Goal: Task Accomplishment & Management: Manage account settings

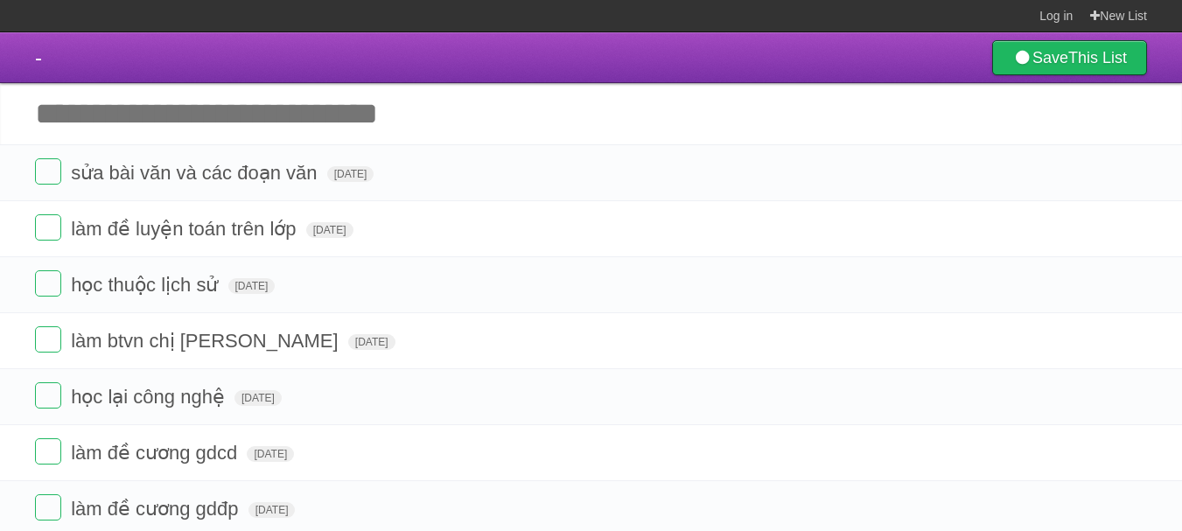
click at [1135, 180] on icon at bounding box center [1131, 172] width 24 height 29
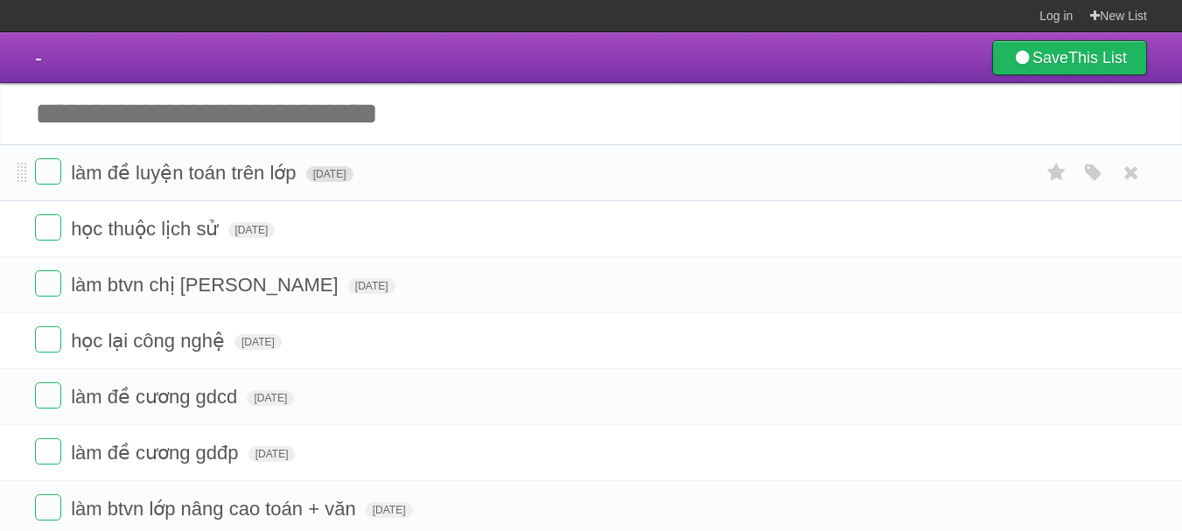
click at [353, 170] on span "[DATE]" at bounding box center [329, 174] width 47 height 16
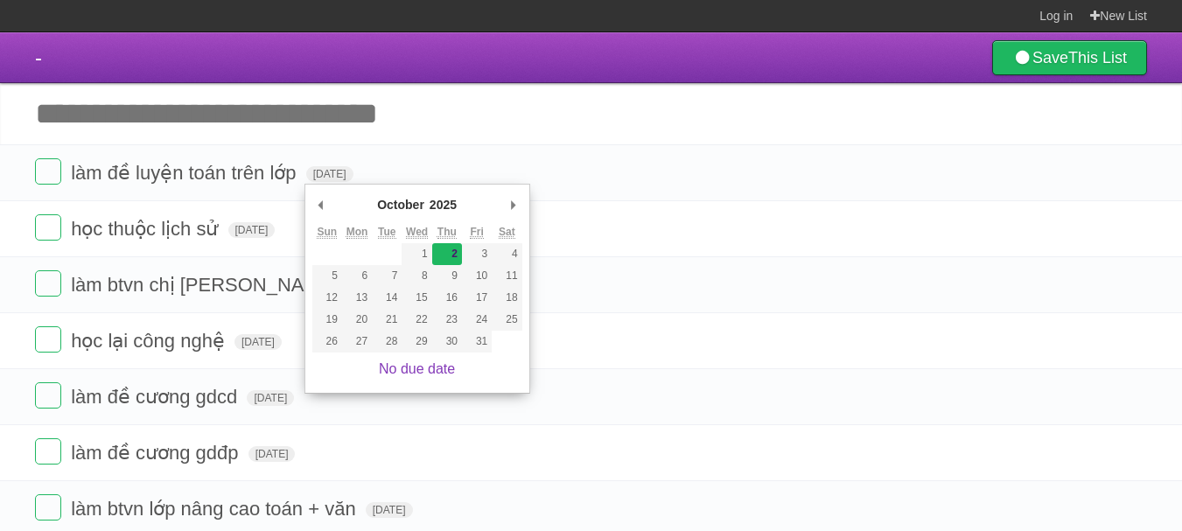
type span "[DATE]"
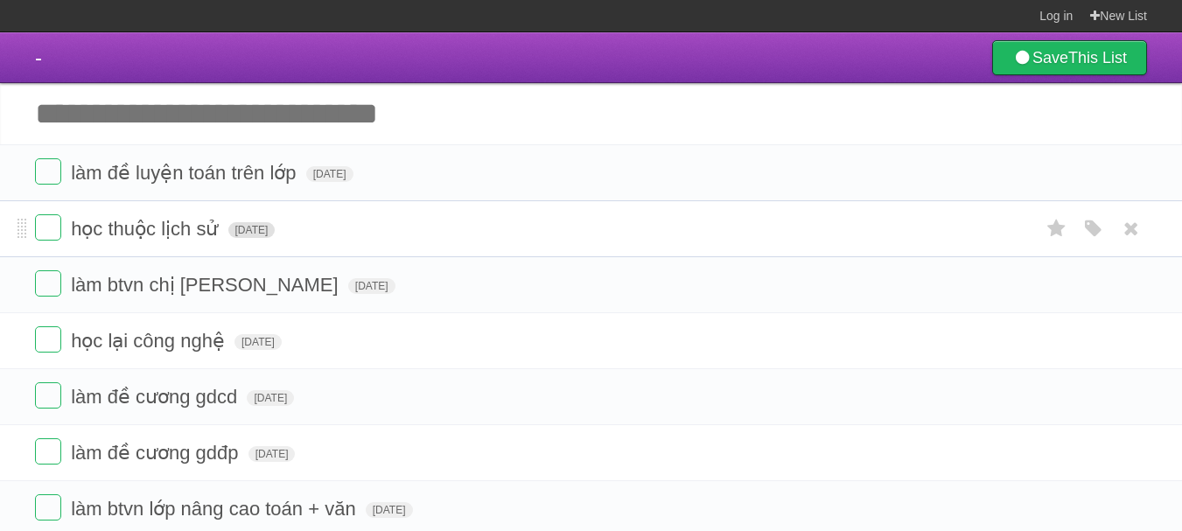
click at [276, 238] on span "[DATE]" at bounding box center [251, 230] width 47 height 16
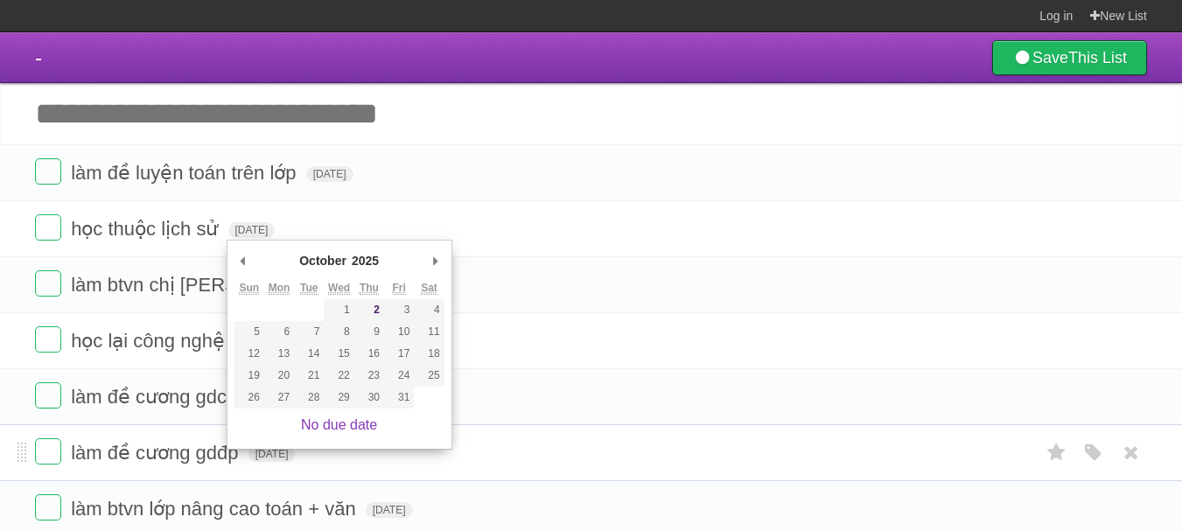
click at [130, 438] on li "làm đề cương gdđp Thu Oct 02 2025 White Red Blue Green Purple Orange" at bounding box center [591, 452] width 1182 height 57
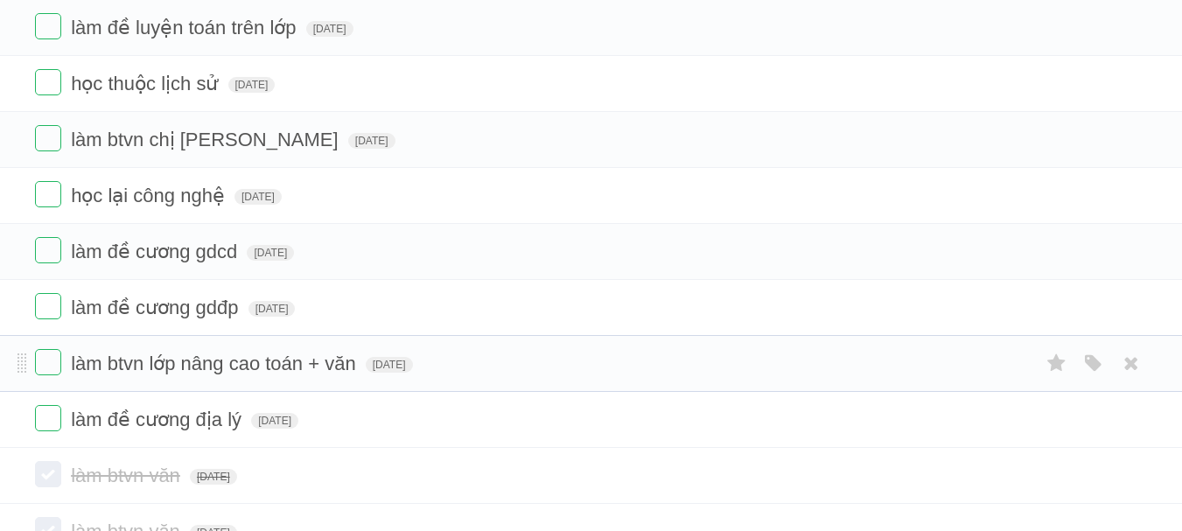
scroll to position [146, 0]
click at [296, 310] on span "[DATE]" at bounding box center [271, 308] width 47 height 16
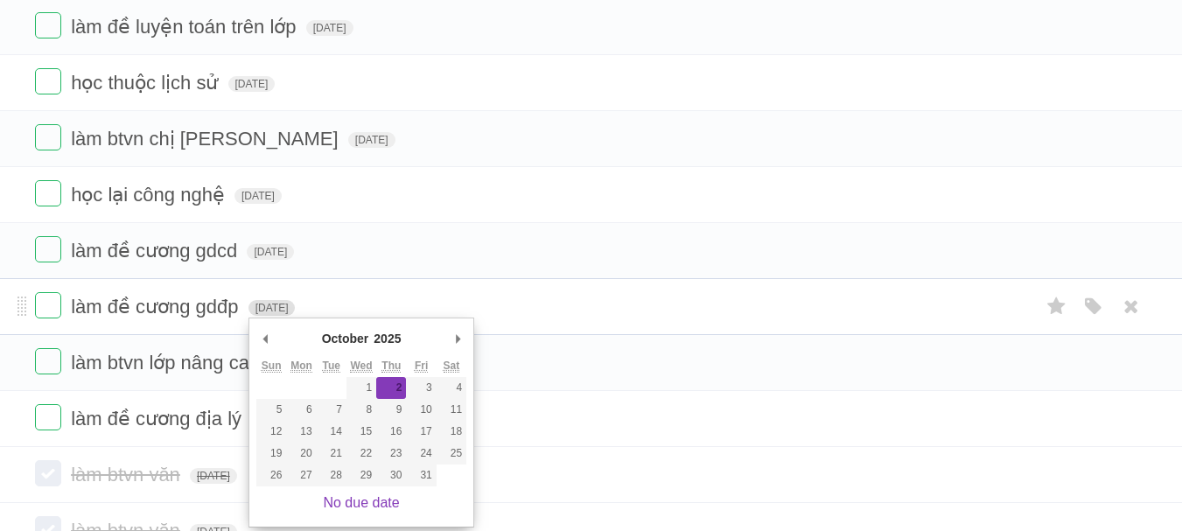
click at [296, 312] on span "[DATE]" at bounding box center [271, 308] width 47 height 16
click at [212, 377] on form "làm btvn lớp nâng cao toán + văn Thu Oct 02 2025 White Red Blue Green Purple Or…" at bounding box center [591, 362] width 1112 height 29
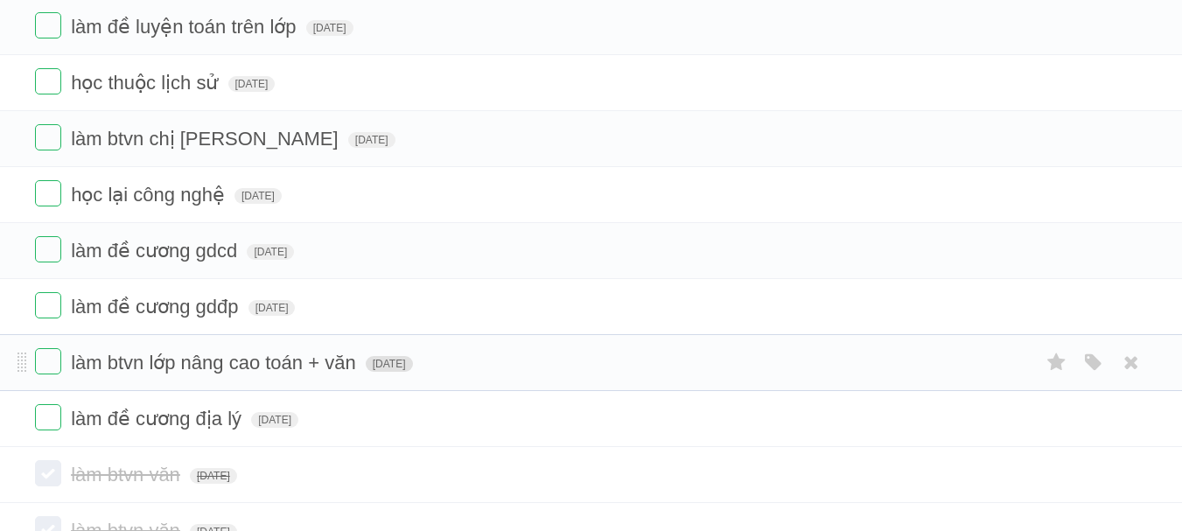
click at [413, 367] on span "[DATE]" at bounding box center [389, 364] width 47 height 16
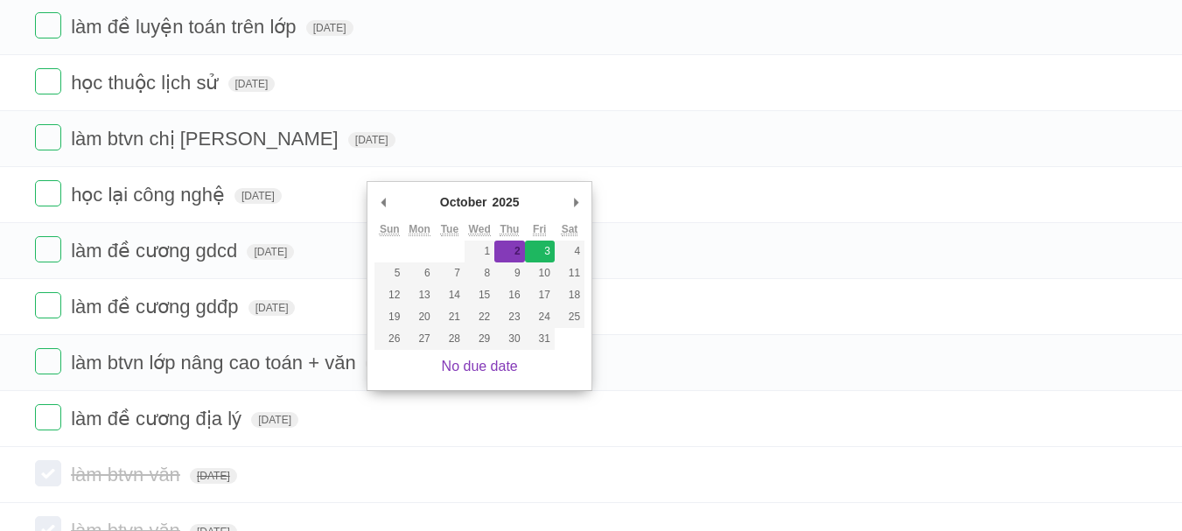
type span "[DATE]"
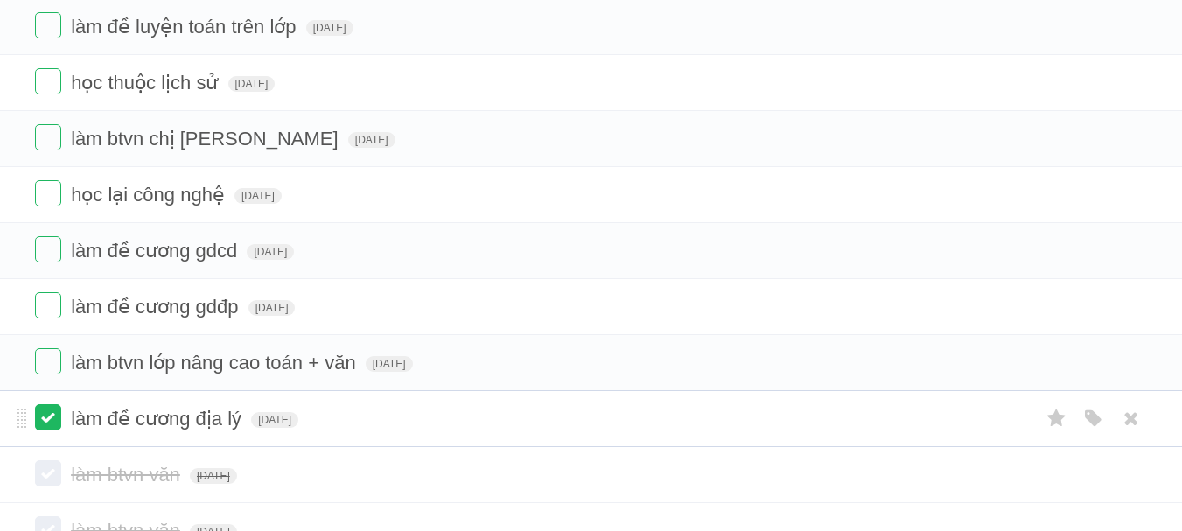
click at [36, 422] on label at bounding box center [48, 417] width 26 height 26
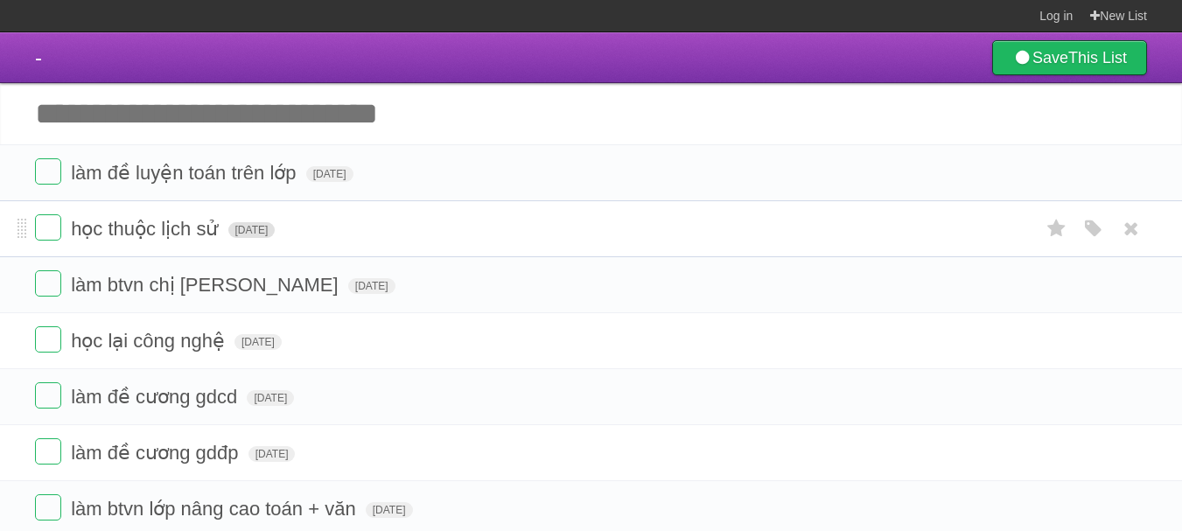
click at [245, 230] on span "[DATE]" at bounding box center [251, 230] width 47 height 16
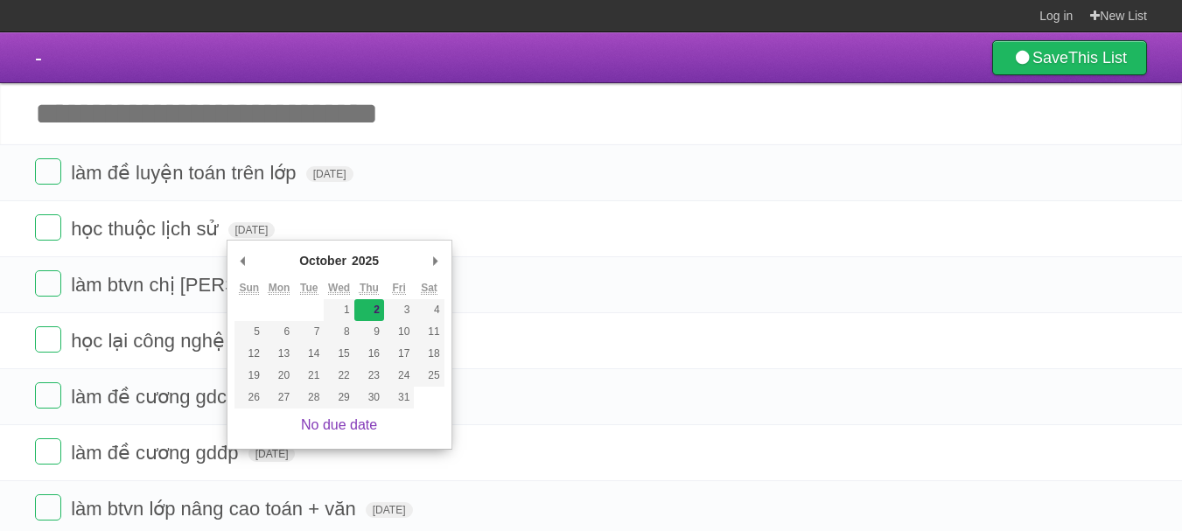
type span "[DATE]"
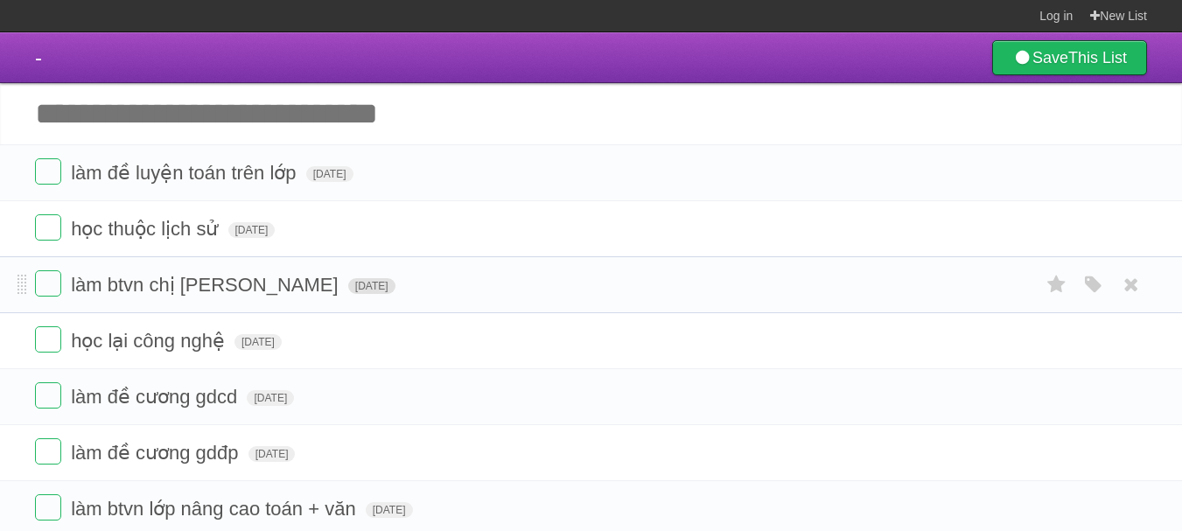
click at [348, 293] on span "[DATE]" at bounding box center [371, 286] width 47 height 16
click at [348, 288] on span "[DATE]" at bounding box center [371, 286] width 47 height 16
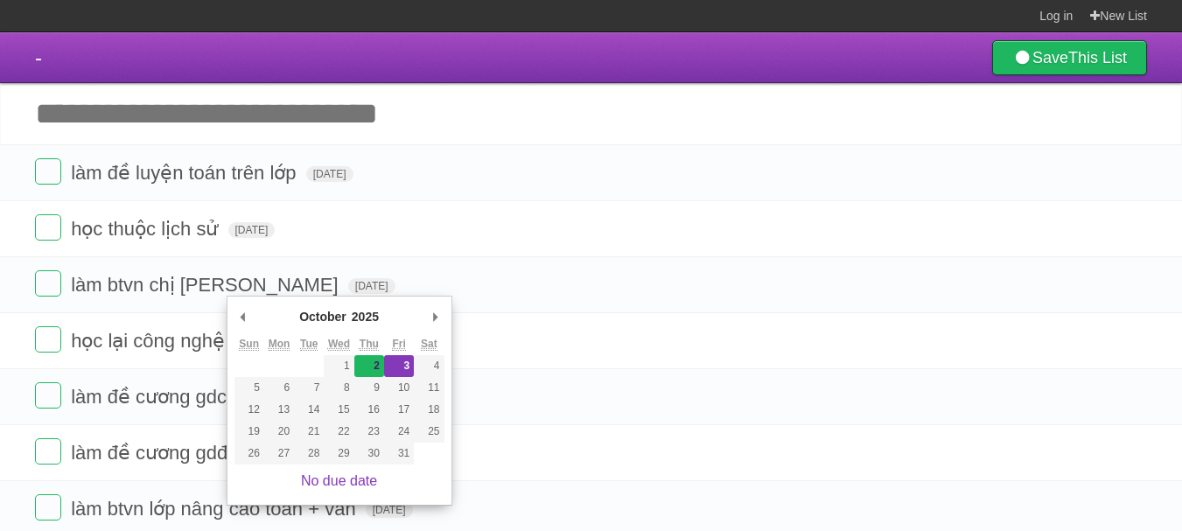
type span "[DATE]"
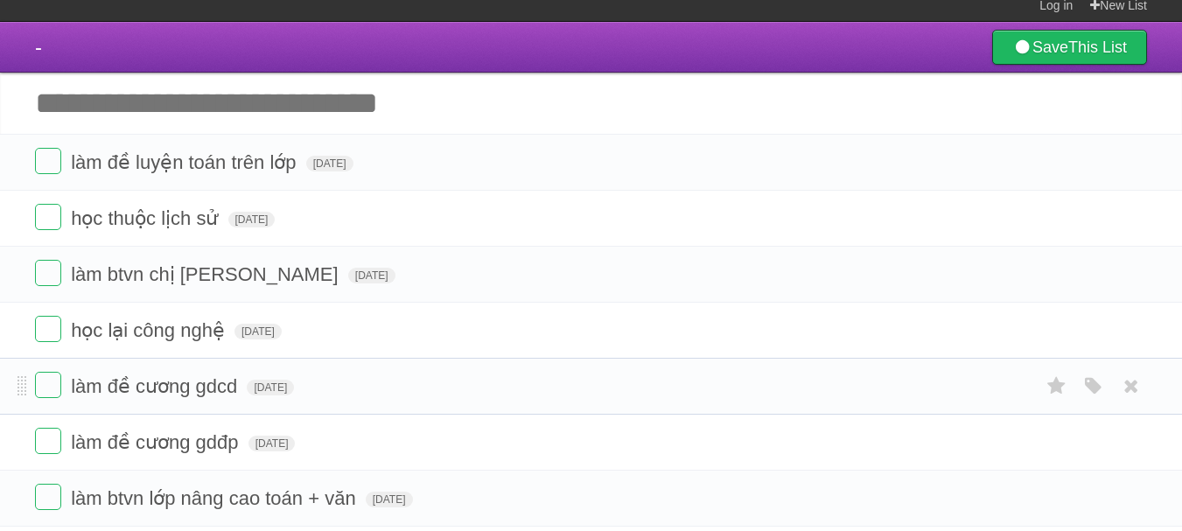
scroll to position [11, 0]
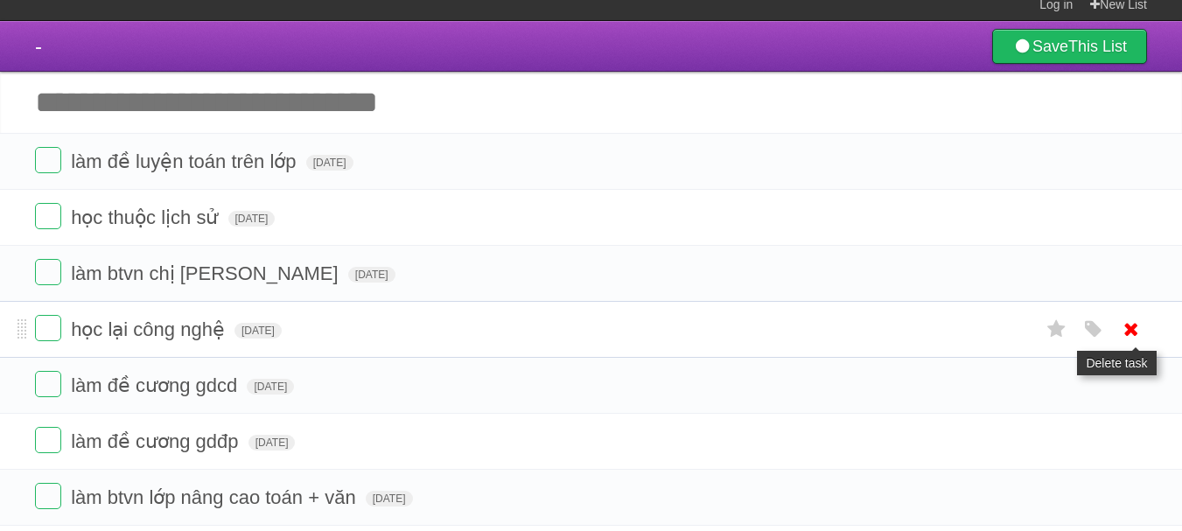
click at [1136, 339] on icon at bounding box center [1131, 329] width 24 height 29
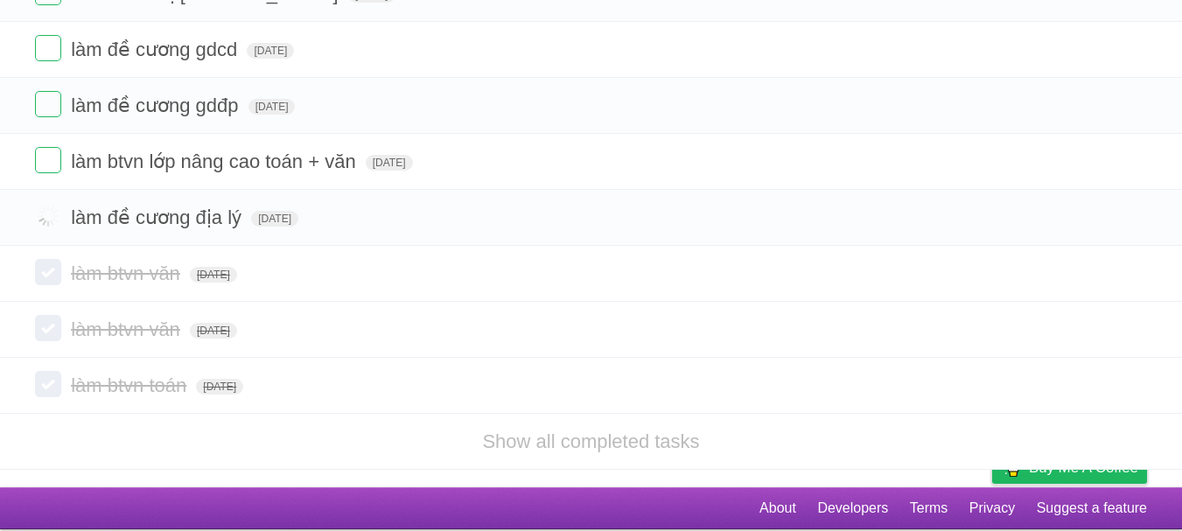
scroll to position [0, 0]
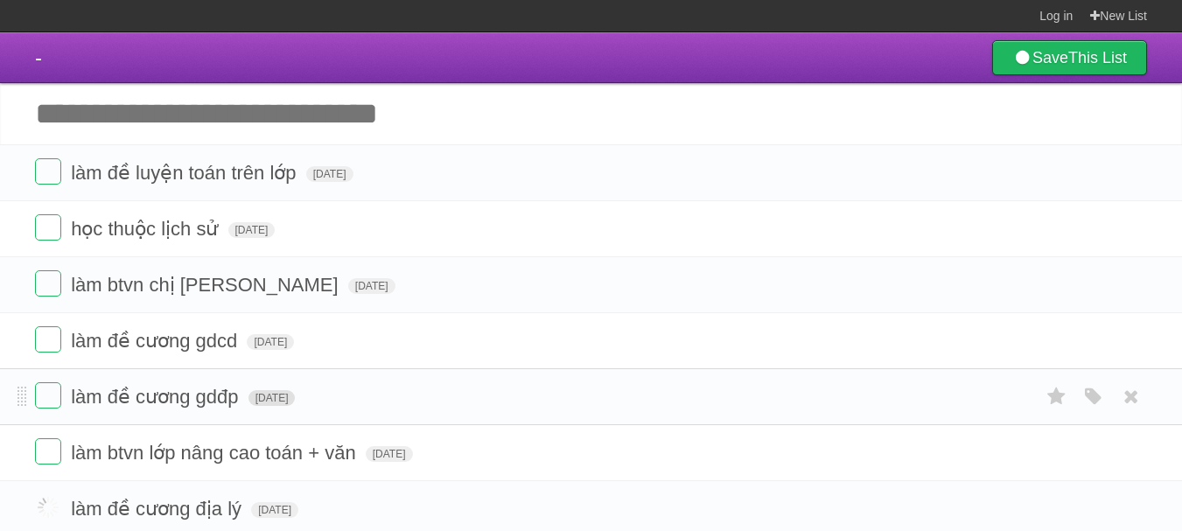
click at [299, 407] on li "làm đề cương gdđp Thu Oct 02 2025 White Red Blue Green Purple Orange" at bounding box center [591, 396] width 1182 height 57
click at [296, 406] on span "[DATE]" at bounding box center [271, 398] width 47 height 16
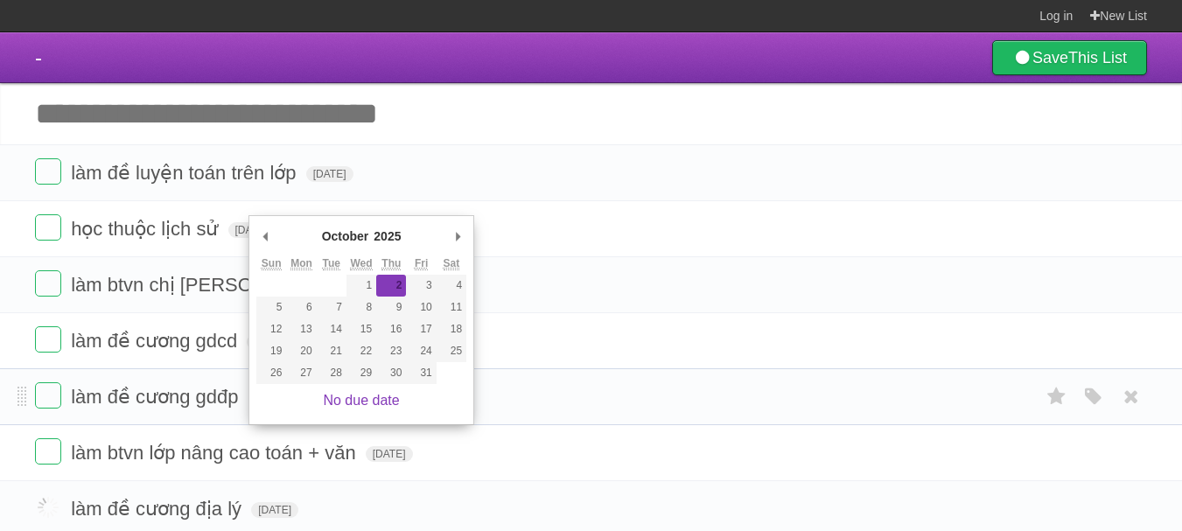
click at [188, 422] on li "làm đề cương gdđp Thu Oct 02 2025 White Red Blue Green Purple Orange" at bounding box center [591, 396] width 1182 height 57
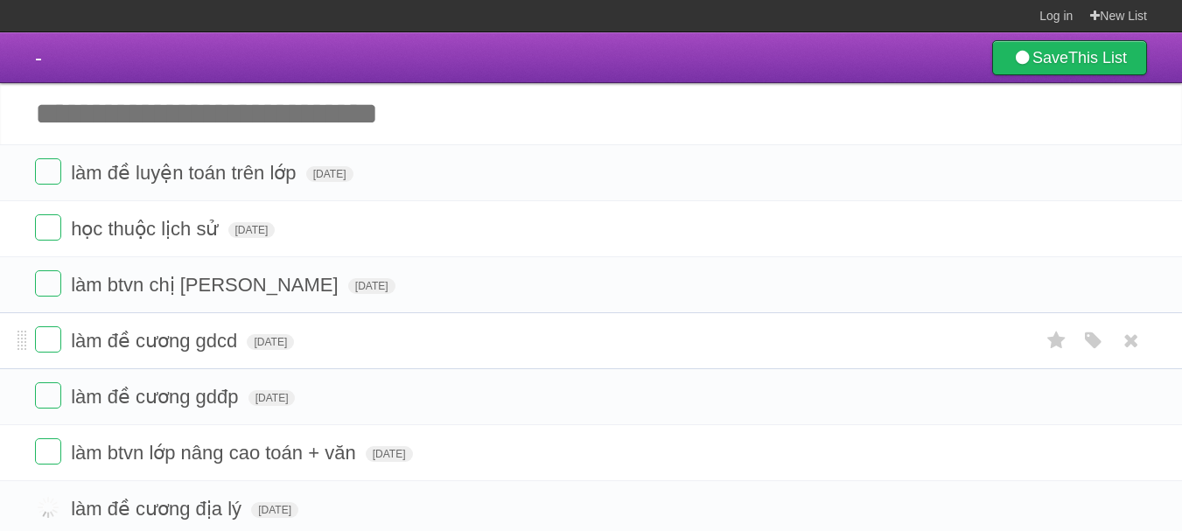
click at [305, 333] on form "làm đề cương gdcd Thu Oct 02 2025 White Red Blue Green Purple Orange" at bounding box center [591, 340] width 1112 height 29
click at [294, 337] on span "[DATE]" at bounding box center [270, 342] width 47 height 16
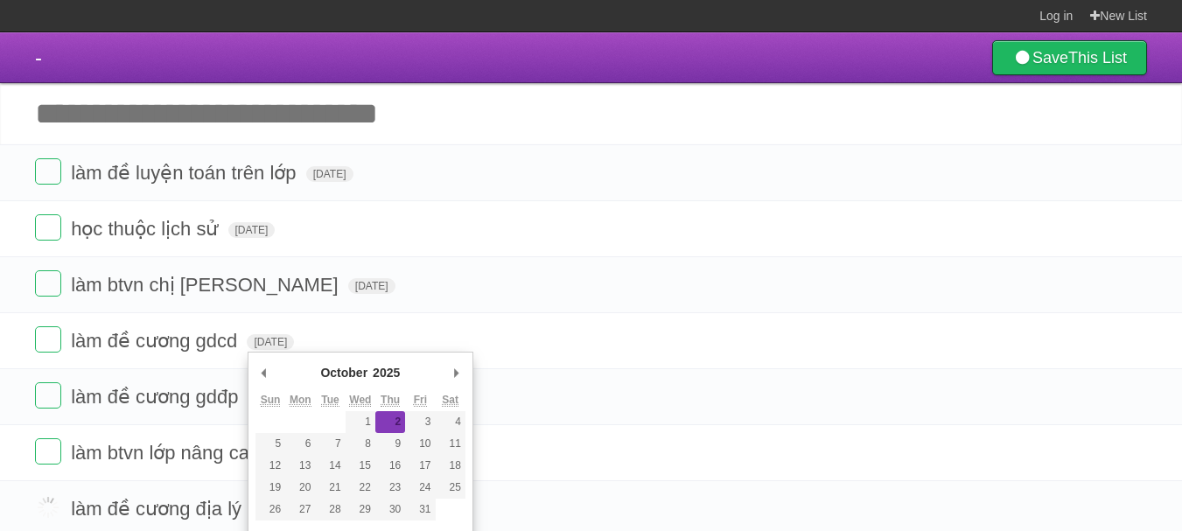
click at [436, 407] on th "Sat" at bounding box center [451, 400] width 30 height 22
type span "[DATE]"
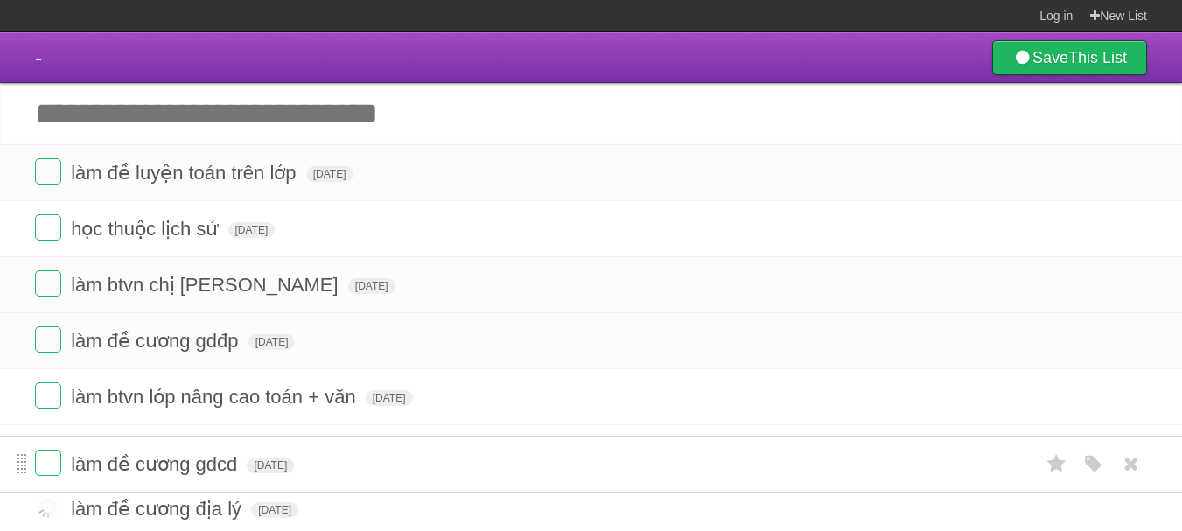
drag, startPoint x: 17, startPoint y: 340, endPoint x: 23, endPoint y: 462, distance: 121.7
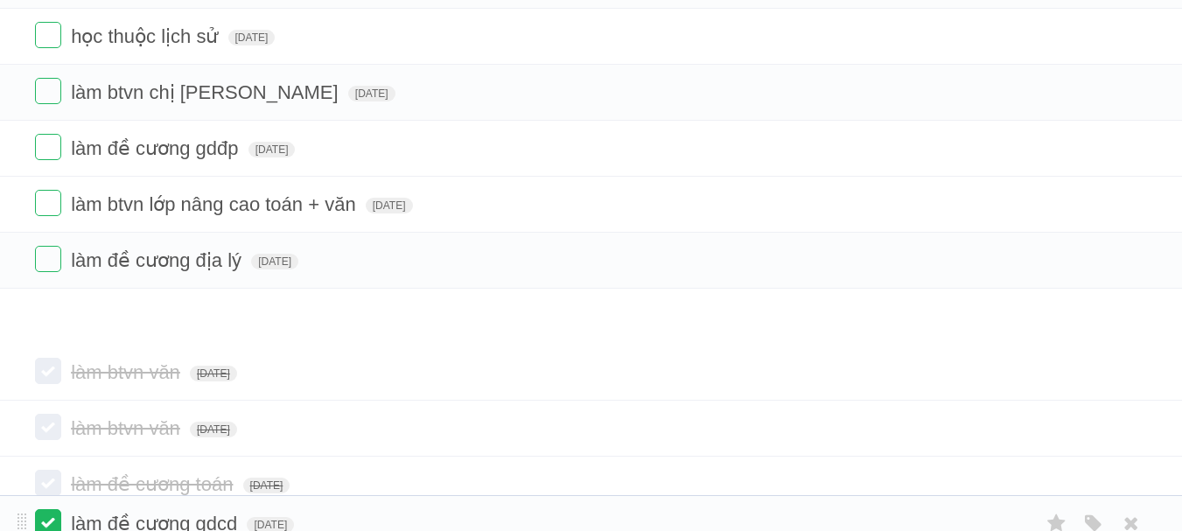
scroll to position [262, 0]
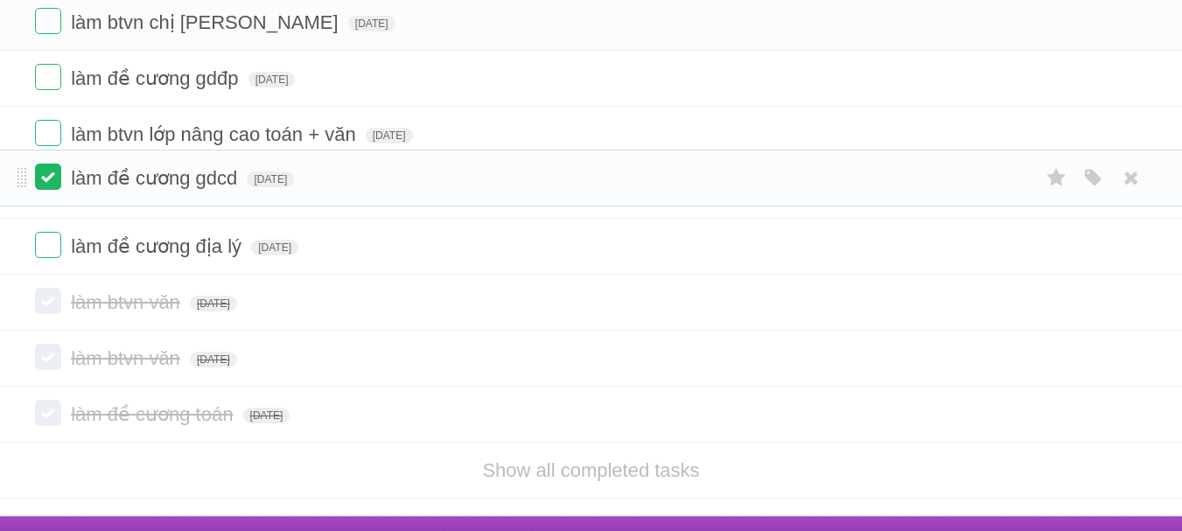
drag, startPoint x: 19, startPoint y: 395, endPoint x: 54, endPoint y: 175, distance: 223.2
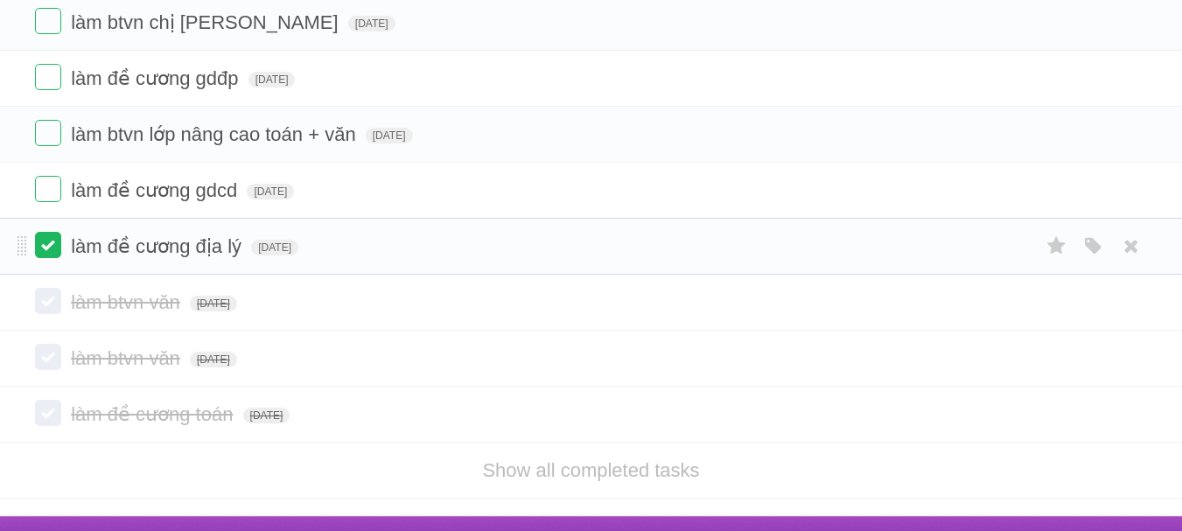
click at [46, 243] on label at bounding box center [48, 245] width 26 height 26
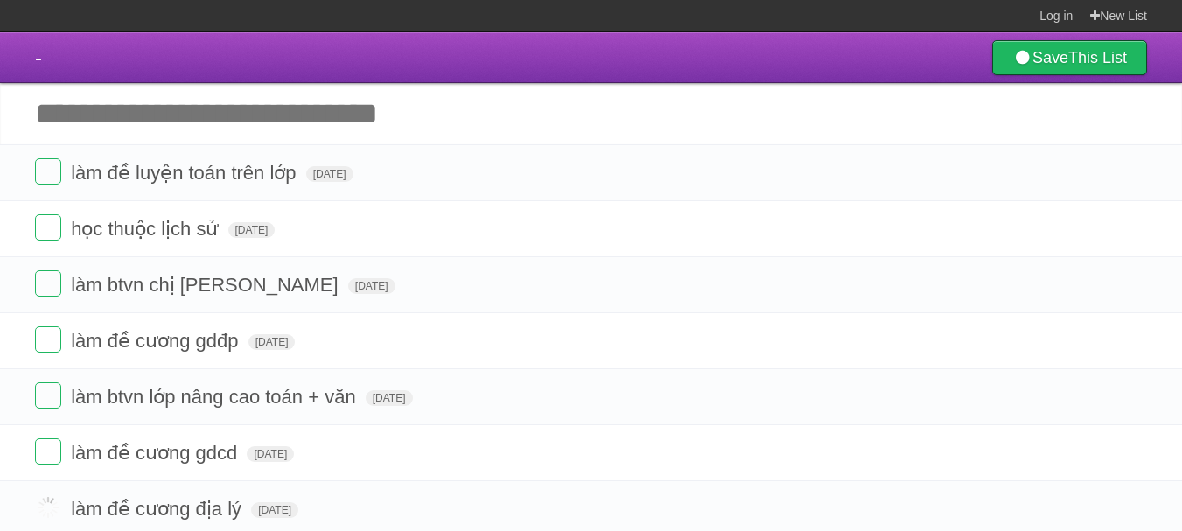
click at [211, 101] on input "Add another task" at bounding box center [591, 113] width 1182 height 61
type input "*"
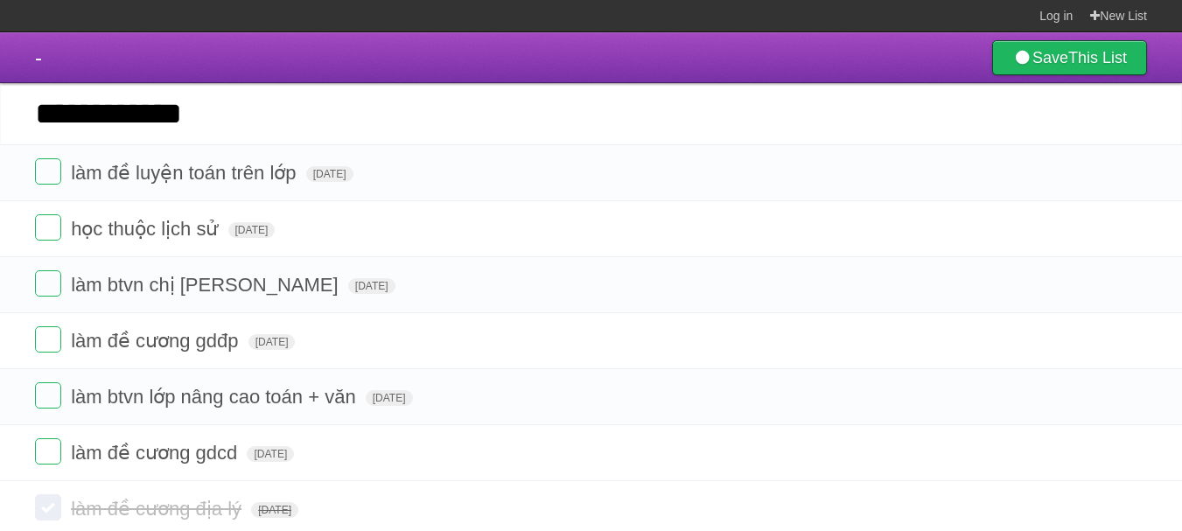
type input "**********"
click input "*********" at bounding box center [0, 0] width 0 height 0
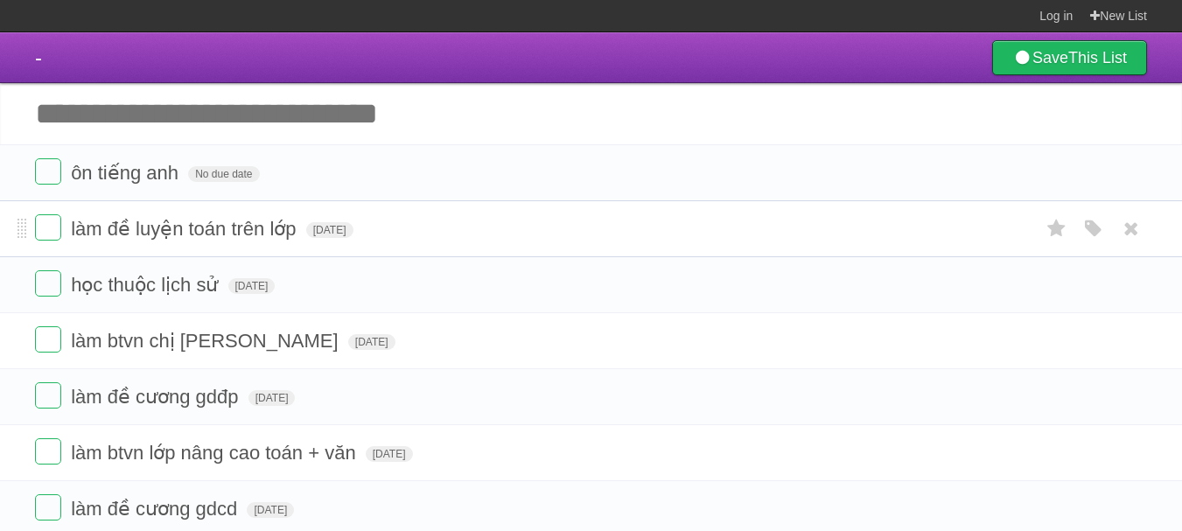
scroll to position [22, 0]
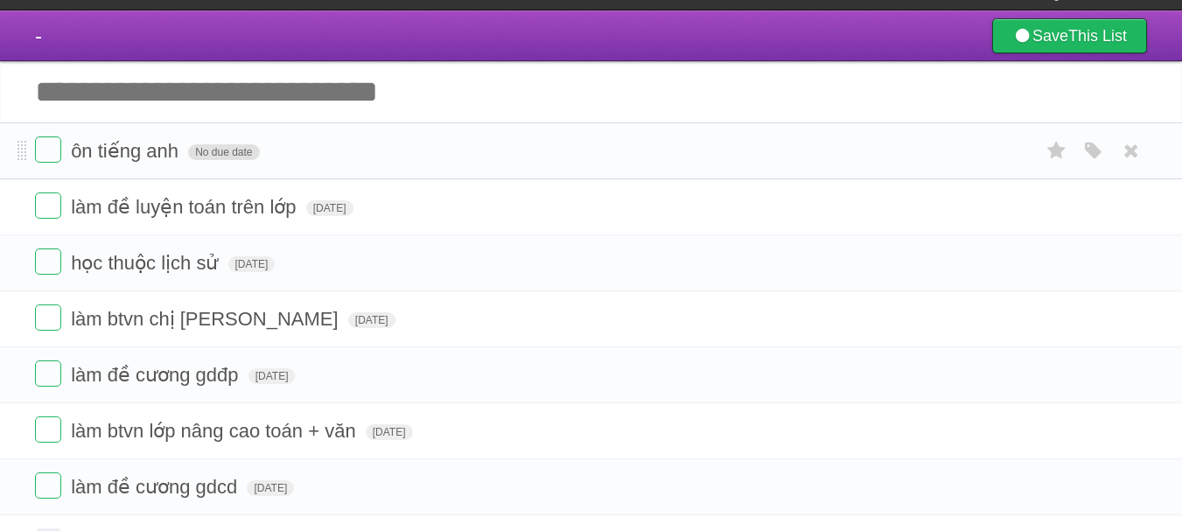
click at [205, 157] on span "No due date" at bounding box center [223, 152] width 71 height 16
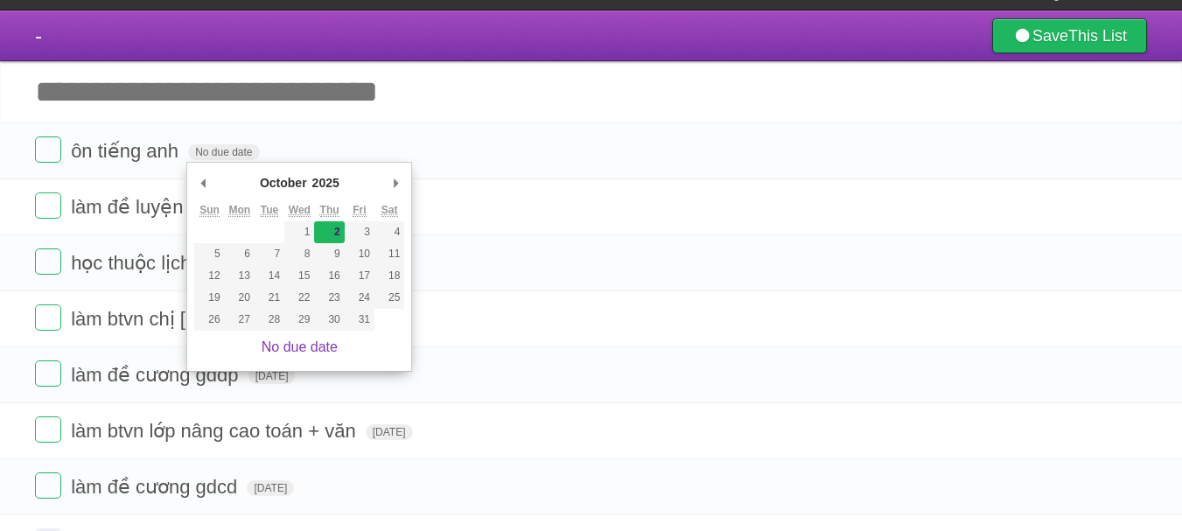
type span "[DATE]"
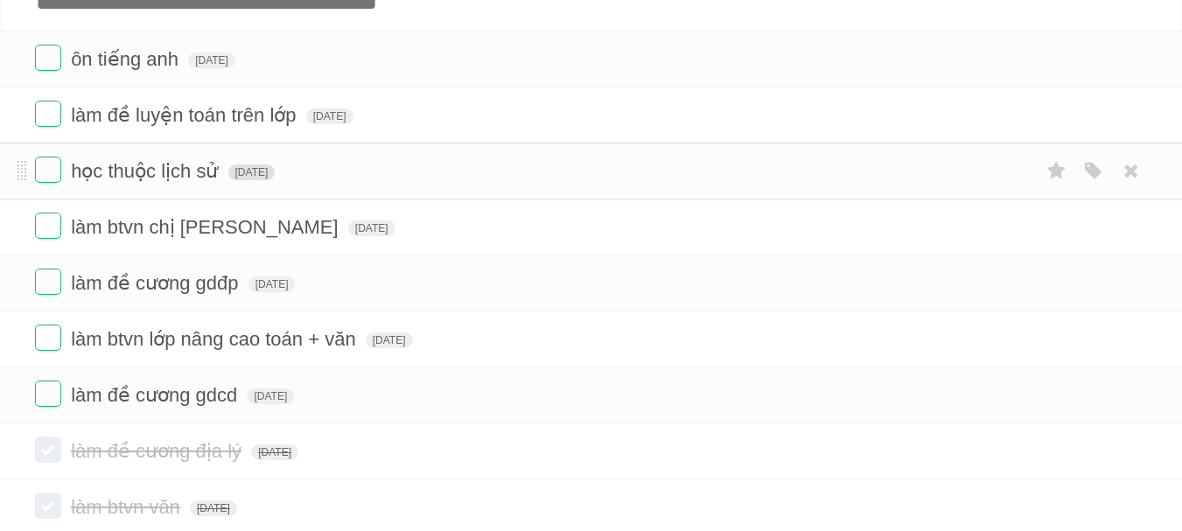
scroll to position [115, 0]
